Goal: Task Accomplishment & Management: Use online tool/utility

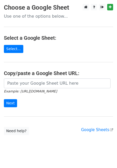
click at [40, 14] on p "Use one of the options below..." at bounding box center [58, 15] width 109 height 5
click at [39, 16] on p "Use one of the options below..." at bounding box center [58, 15] width 109 height 5
click at [18, 49] on link "Select..." at bounding box center [13, 49] width 19 height 8
click at [14, 48] on link "Select..." at bounding box center [13, 49] width 19 height 8
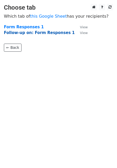
click at [41, 33] on strong "Follow-up on: Form Responses 1" at bounding box center [39, 32] width 71 height 5
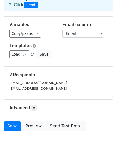
scroll to position [29, 0]
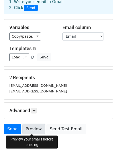
click at [36, 129] on link "Preview" at bounding box center [33, 129] width 23 height 10
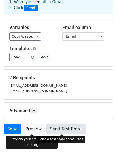
click at [66, 128] on link "Send Test Email" at bounding box center [65, 129] width 39 height 10
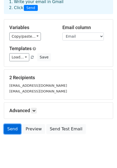
click at [12, 128] on link "Send" at bounding box center [12, 129] width 17 height 10
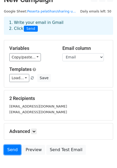
scroll to position [0, 0]
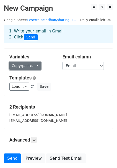
click at [32, 63] on link "Copy/paste..." at bounding box center [25, 66] width 32 height 8
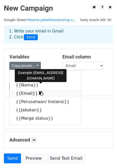
click at [26, 93] on link "{{Email}}" at bounding box center [45, 93] width 71 height 8
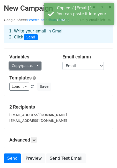
click at [32, 64] on link "Copy/paste..." at bounding box center [25, 66] width 32 height 8
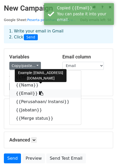
click at [26, 93] on link "{{Email}}" at bounding box center [45, 93] width 71 height 8
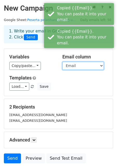
click at [77, 67] on select "Timestamp Nama Email Perusahaan/ Instansi Jabatan Merge status" at bounding box center [82, 66] width 41 height 8
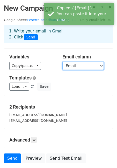
click at [62, 62] on select "Timestamp Nama Email Perusahaan/ Instansi Jabatan Merge status" at bounding box center [82, 66] width 41 height 8
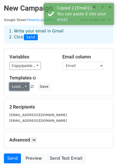
click at [25, 85] on link "Load..." at bounding box center [19, 86] width 20 height 8
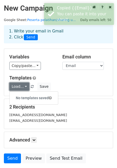
click at [25, 85] on link "Load..." at bounding box center [19, 86] width 20 height 8
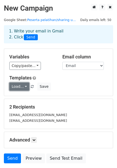
click at [25, 85] on link "Load..." at bounding box center [19, 86] width 20 height 8
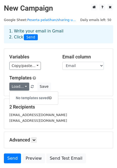
click at [48, 80] on h5 "Templates" at bounding box center [58, 78] width 98 height 6
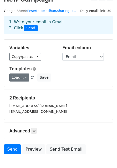
scroll to position [9, 0]
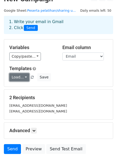
click at [17, 76] on link "Load..." at bounding box center [19, 77] width 20 height 8
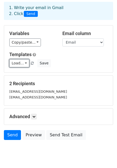
scroll to position [22, 0]
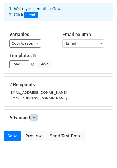
click at [34, 116] on icon at bounding box center [33, 117] width 3 height 3
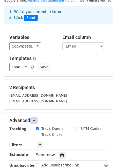
scroll to position [10, 0]
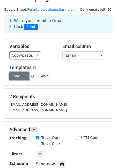
click at [23, 74] on link "Load..." at bounding box center [19, 76] width 20 height 8
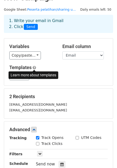
click at [34, 67] on span at bounding box center [34, 68] width 3 height 4
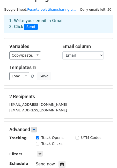
click at [22, 78] on div "Learn more about templates" at bounding box center [34, 75] width 50 height 8
click at [23, 77] on link "Load..." at bounding box center [19, 76] width 20 height 8
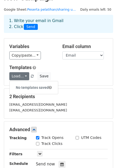
click at [24, 87] on h6 "No templates saved" at bounding box center [34, 87] width 48 height 9
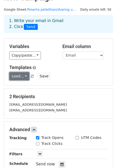
click at [21, 75] on link "Load..." at bounding box center [19, 76] width 20 height 8
click at [20, 75] on link "Load..." at bounding box center [19, 76] width 20 height 8
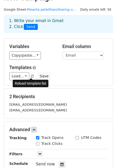
click at [32, 76] on span at bounding box center [32, 76] width 3 height 3
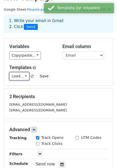
click at [24, 77] on link "Load..." at bounding box center [19, 76] width 20 height 8
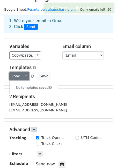
click at [24, 77] on link "Load..." at bounding box center [19, 76] width 20 height 8
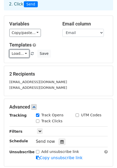
scroll to position [34, 0]
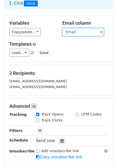
click at [76, 31] on select "Timestamp Nama Email Perusahaan/ Instansi Jabatan Merge status" at bounding box center [82, 32] width 41 height 8
click at [75, 33] on select "Timestamp Nama Email Perusahaan/ Instansi Jabatan Merge status" at bounding box center [82, 32] width 41 height 8
click at [62, 28] on select "Timestamp Nama Email Perusahaan/ Instansi Jabatan Merge status" at bounding box center [82, 32] width 41 height 8
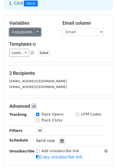
click at [37, 32] on link "Copy/paste..." at bounding box center [25, 32] width 32 height 8
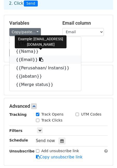
click at [24, 59] on link "{{Email}}" at bounding box center [45, 59] width 71 height 8
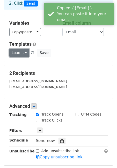
click at [21, 52] on link "Load..." at bounding box center [19, 53] width 20 height 8
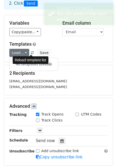
click at [31, 52] on span at bounding box center [32, 52] width 3 height 3
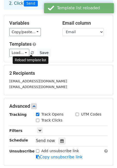
click at [31, 52] on span at bounding box center [32, 52] width 3 height 3
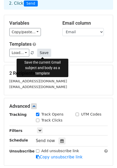
click at [42, 52] on button "Save" at bounding box center [43, 53] width 13 height 8
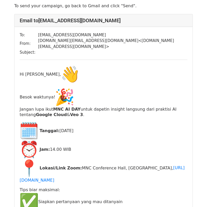
scroll to position [31, 0]
